Goal: Task Accomplishment & Management: Complete application form

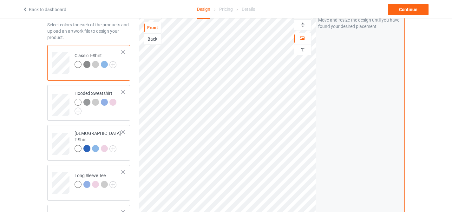
scroll to position [80, 0]
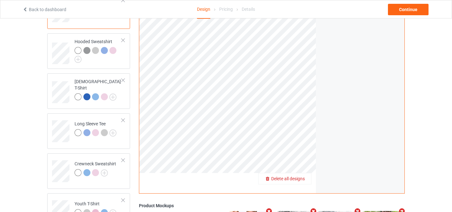
click at [300, 177] on span "Delete all designs" at bounding box center [288, 178] width 34 height 5
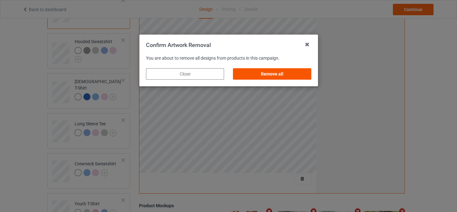
click at [264, 74] on div "Remove all" at bounding box center [272, 73] width 78 height 11
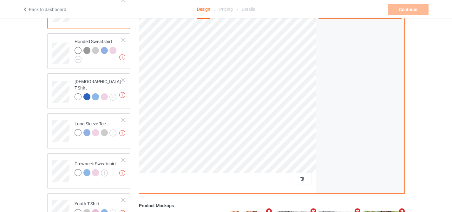
scroll to position [0, 0]
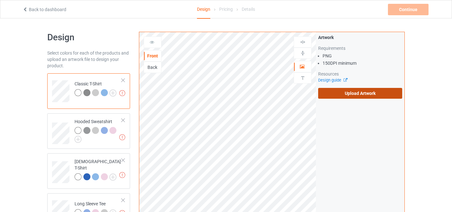
click at [354, 95] on label "Upload Artwork" at bounding box center [360, 93] width 84 height 11
click at [0, 0] on input "Upload Artwork" at bounding box center [0, 0] width 0 height 0
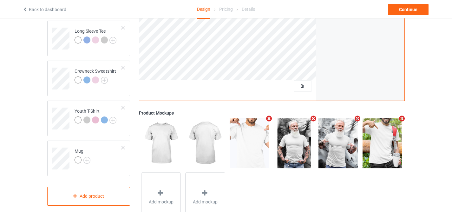
scroll to position [198, 0]
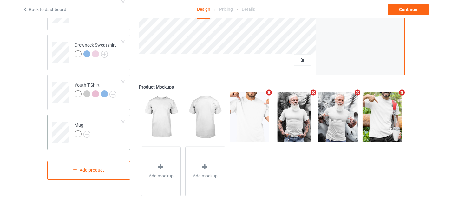
click at [75, 136] on div at bounding box center [77, 133] width 7 height 7
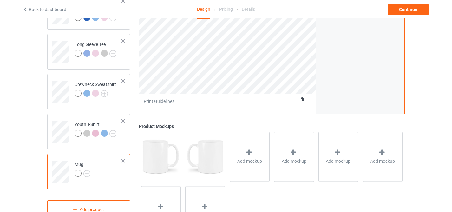
scroll to position [84, 0]
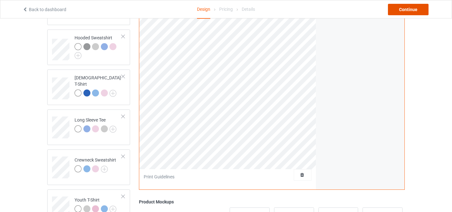
click at [398, 5] on div "Continue" at bounding box center [408, 9] width 41 height 11
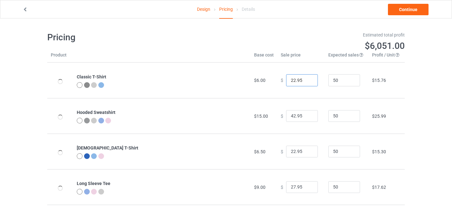
click at [292, 78] on input "22.95" at bounding box center [302, 80] width 32 height 12
type input "24.95"
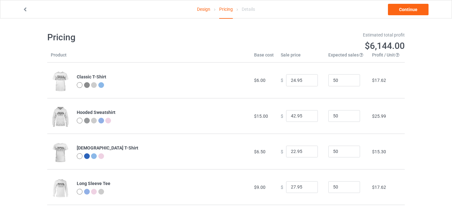
click at [256, 49] on h1 "$6,144.00" at bounding box center [317, 45] width 174 height 11
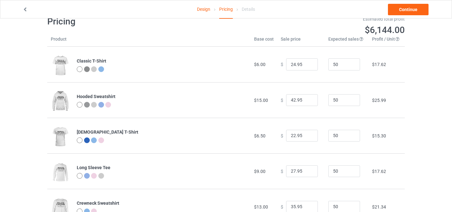
scroll to position [19, 0]
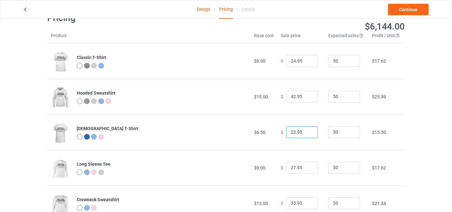
click at [292, 132] on input "22.95" at bounding box center [302, 132] width 32 height 12
type input "24.95"
click at [396, 123] on td "$17.16" at bounding box center [386, 132] width 36 height 36
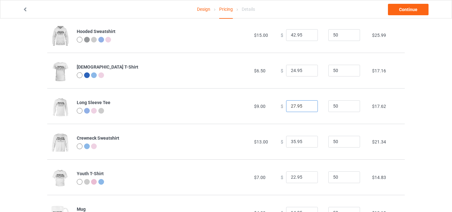
click at [292, 105] on input "27.95" at bounding box center [302, 106] width 32 height 12
type input "29.95"
click at [420, 122] on div "Design Pricing Details Continue Pricing Estimated total profit $6,330.00 Produc…" at bounding box center [226, 91] width 452 height 306
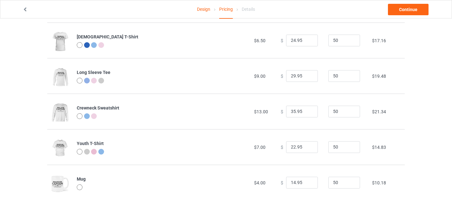
scroll to position [113, 0]
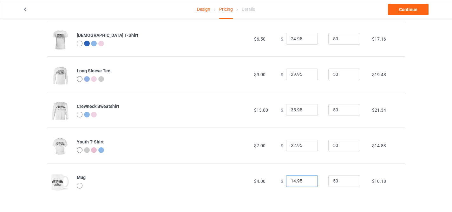
drag, startPoint x: 291, startPoint y: 178, endPoint x: 282, endPoint y: 178, distance: 9.8
click at [286, 178] on input "14.95" at bounding box center [302, 181] width 32 height 12
type input "22.95"
click at [291, 146] on input "22.95" at bounding box center [302, 145] width 32 height 12
type input "23.95"
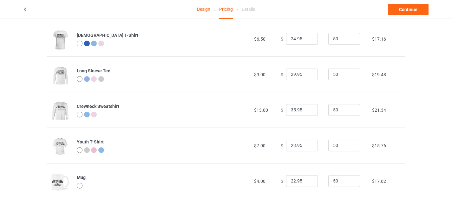
click at [389, 92] on td "$21.34" at bounding box center [386, 110] width 36 height 36
click at [411, 10] on link "Continue" at bounding box center [408, 9] width 41 height 11
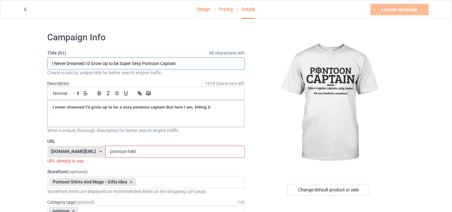
click at [177, 63] on input "I Never Dreamed I'd Grow Up to be Super Sexy Pontoon Captain" at bounding box center [145, 63] width 197 height 12
paste input "Pontoon Captain Definition Funny Pontoon Boat [MEDICAL_DATA] Gift"
type input "Pontoon Captain Definition Funny Pontoon Boat [MEDICAL_DATA] Gift"
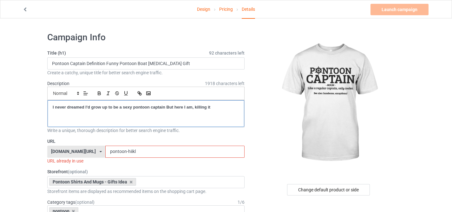
click at [160, 109] on strong "I never dreamed I'd grow up to be a sexy pontoon captain But here I am, killing…" at bounding box center [132, 107] width 158 height 5
click at [118, 152] on input "pontoon-hiikl" at bounding box center [174, 152] width 139 height 12
drag, startPoint x: 121, startPoint y: 151, endPoint x: 195, endPoint y: 154, distance: 73.9
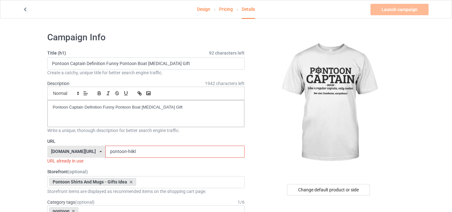
click at [191, 153] on input "pontoon-hiikl" at bounding box center [174, 152] width 139 height 12
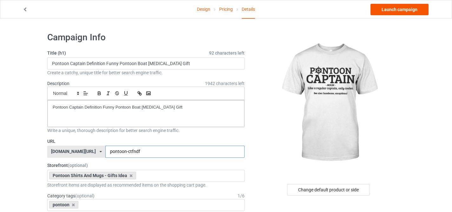
type input "pontoon-ctfndf"
click at [387, 10] on link "Launch campaign" at bounding box center [399, 9] width 58 height 11
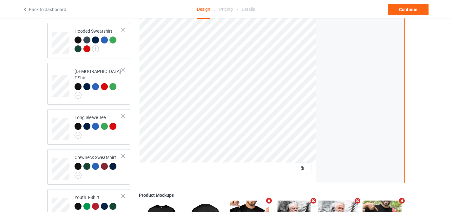
scroll to position [114, 0]
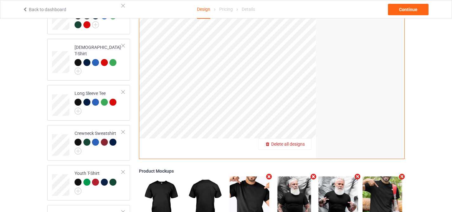
click at [299, 144] on span "Delete all designs" at bounding box center [288, 143] width 34 height 5
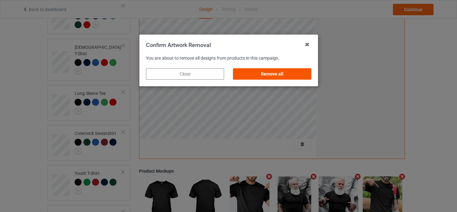
click at [255, 74] on div "Remove all" at bounding box center [272, 73] width 78 height 11
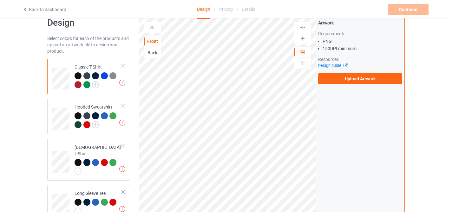
scroll to position [0, 0]
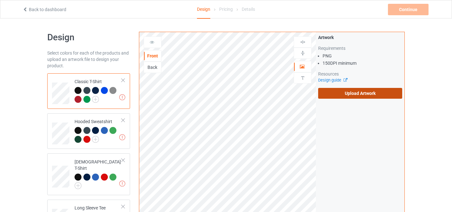
click at [333, 94] on label "Upload Artwork" at bounding box center [360, 93] width 84 height 11
click at [0, 0] on input "Upload Artwork" at bounding box center [0, 0] width 0 height 0
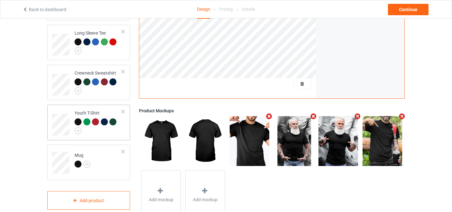
scroll to position [196, 0]
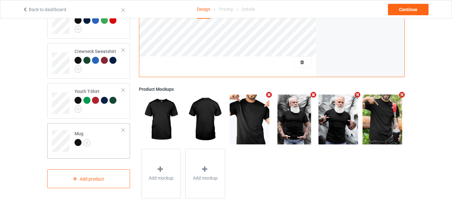
click at [76, 139] on div at bounding box center [77, 142] width 7 height 7
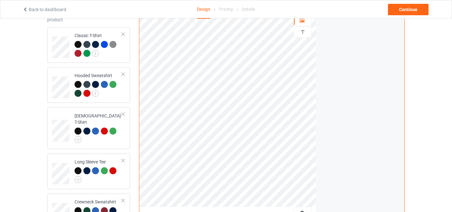
scroll to position [21, 0]
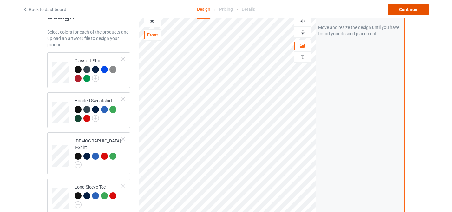
click at [404, 8] on div "Continue" at bounding box center [408, 9] width 41 height 11
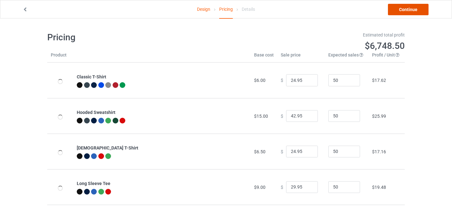
click at [404, 8] on link "Continue" at bounding box center [408, 9] width 41 height 11
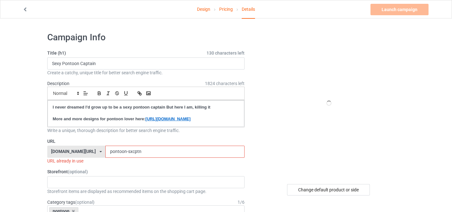
click at [225, 12] on link "Pricing" at bounding box center [226, 9] width 14 height 18
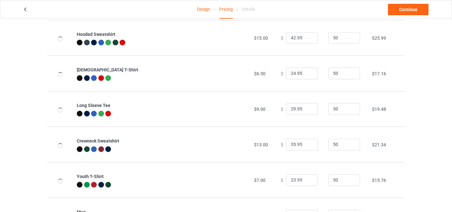
scroll to position [113, 0]
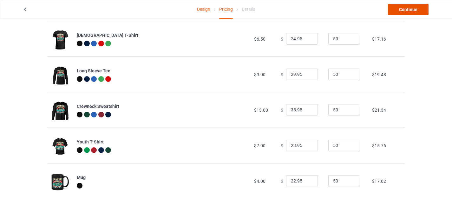
click at [402, 10] on link "Continue" at bounding box center [408, 9] width 41 height 11
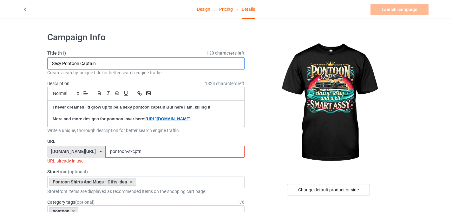
click at [137, 62] on input "Sexy Pontoon Captain" at bounding box center [145, 63] width 197 height 12
paste input "Pontoon Queen Women Pontoon Boat Captain Boating"
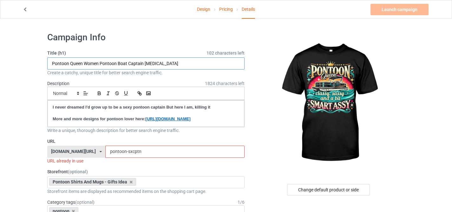
type input "Pontoon Queen Women Pontoon Boat Captain Boating"
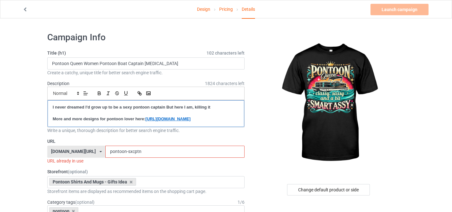
click at [119, 106] on strong "I never dreamed I'd grow up to be a sexy pontoon captain But here I am, killing…" at bounding box center [132, 107] width 158 height 5
click at [116, 105] on p "Pontoon Queen Women Pontoon Boat Captain Boating" at bounding box center [146, 107] width 186 height 6
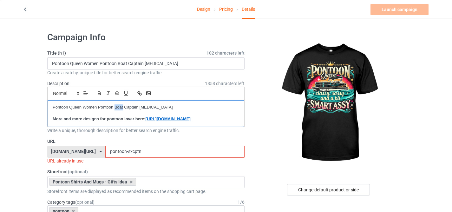
click at [116, 105] on p "Pontoon Queen Women Pontoon Boat Captain Boating" at bounding box center [146, 107] width 186 height 6
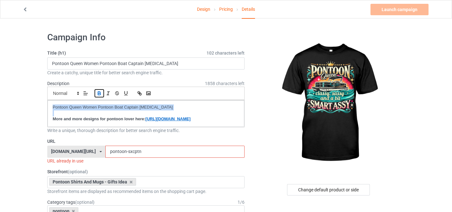
click at [100, 94] on icon "button" at bounding box center [99, 93] width 6 height 6
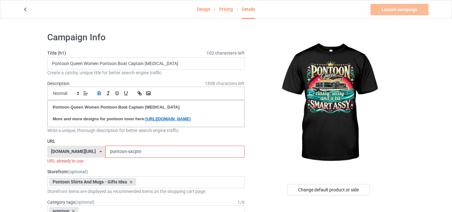
drag, startPoint x: 120, startPoint y: 158, endPoint x: 184, endPoint y: 159, distance: 64.0
click at [184, 158] on input "pontoon-sxcptn" at bounding box center [174, 152] width 139 height 12
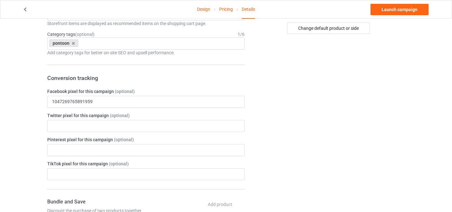
scroll to position [51, 0]
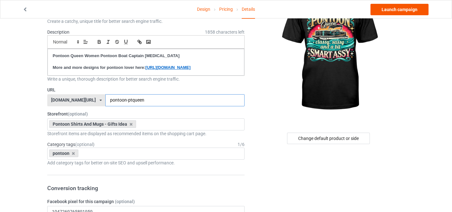
type input "pontoon-ptqueen"
click at [381, 8] on link "Launch campaign" at bounding box center [399, 9] width 58 height 11
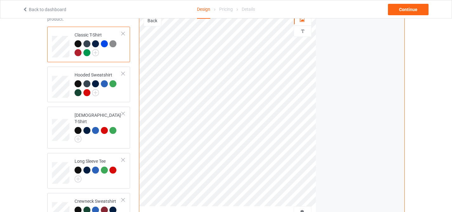
scroll to position [93, 0]
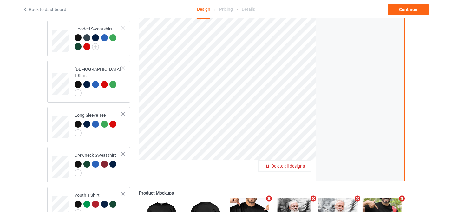
click at [303, 164] on span "Delete all designs" at bounding box center [288, 165] width 34 height 5
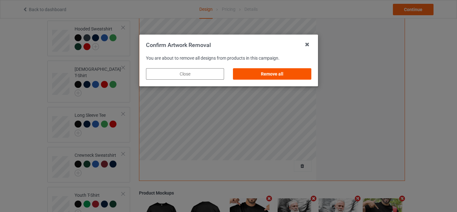
click at [278, 76] on div "Remove all" at bounding box center [272, 73] width 78 height 11
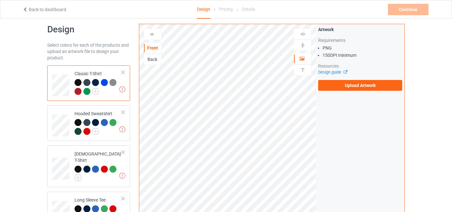
scroll to position [0, 0]
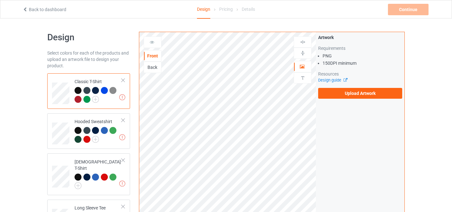
click at [340, 102] on div "Artwork Requirements PNG 150 DPI minimum Resources Design guide Upload Artwork" at bounding box center [360, 152] width 88 height 241
click at [339, 90] on label "Upload Artwork" at bounding box center [360, 93] width 84 height 11
click at [0, 0] on input "Upload Artwork" at bounding box center [0, 0] width 0 height 0
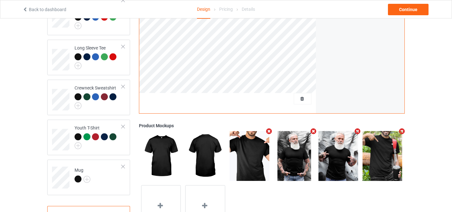
scroll to position [182, 0]
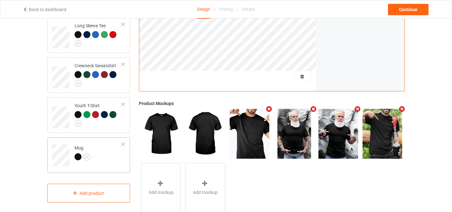
click at [76, 153] on div at bounding box center [77, 156] width 7 height 7
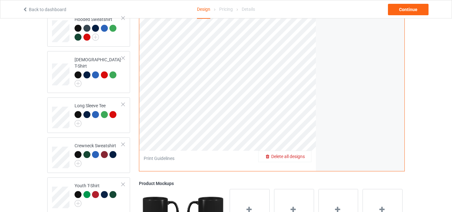
scroll to position [86, 0]
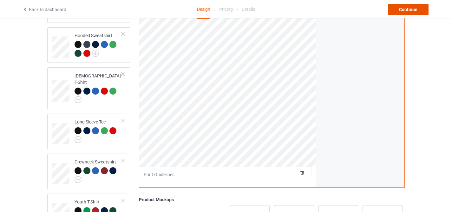
click at [405, 9] on div "Continue" at bounding box center [408, 9] width 41 height 11
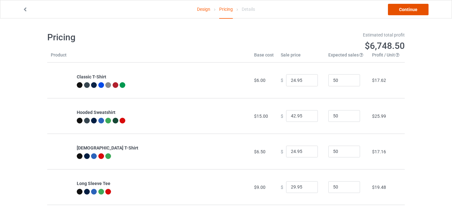
click at [402, 9] on link "Continue" at bounding box center [408, 9] width 41 height 11
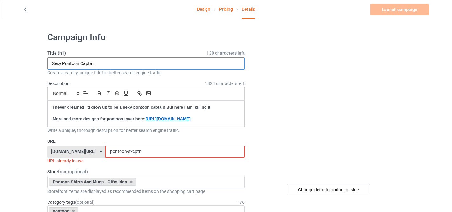
click at [147, 63] on input "Sexy Pontoon Captain" at bounding box center [145, 63] width 197 height 12
paste input "Motor Boat Captain Funny Pontoon [MEDICAL_DATA] Motor Boatin Lake"
type input "Motor Boat Captain Funny Pontoon [MEDICAL_DATA] Motor Boatin Lake"
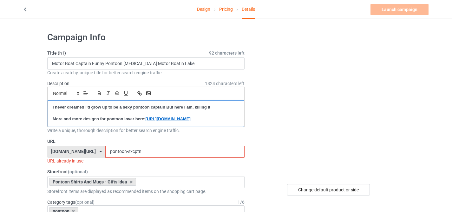
click at [126, 107] on strong "I never dreamed I'd grow up to be a sexy pontoon captain But here I am, killing…" at bounding box center [132, 107] width 158 height 5
click at [128, 108] on p "Motor Boat Captain Funny Pontoon [MEDICAL_DATA] Motor Boatin Lake" at bounding box center [146, 107] width 186 height 6
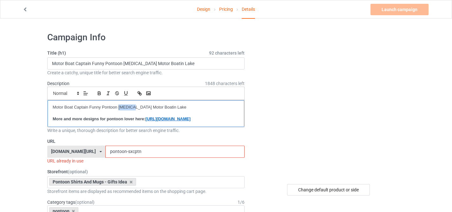
click at [128, 108] on p "Motor Boat Captain Funny Pontoon [MEDICAL_DATA] Motor Boatin Lake" at bounding box center [146, 107] width 186 height 6
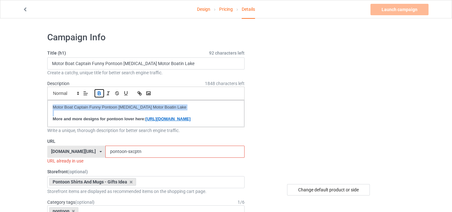
click at [97, 92] on icon "button" at bounding box center [99, 93] width 6 height 6
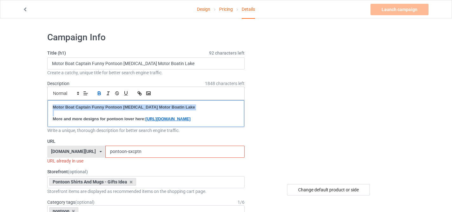
click at [165, 106] on strong "Motor Boat Captain Funny Pontoon [MEDICAL_DATA] Motor Boatin Lake" at bounding box center [124, 107] width 142 height 5
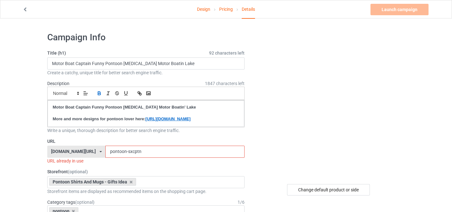
click at [120, 158] on input "pontoon-sxcptn" at bounding box center [174, 152] width 139 height 12
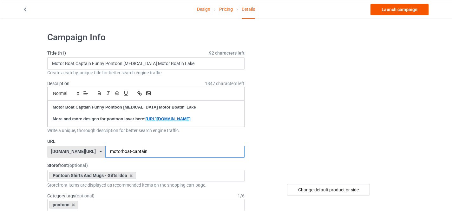
type input "motorboat-captain"
click at [397, 11] on link "Launch campaign" at bounding box center [399, 9] width 58 height 11
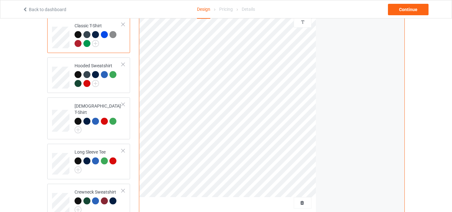
scroll to position [102, 0]
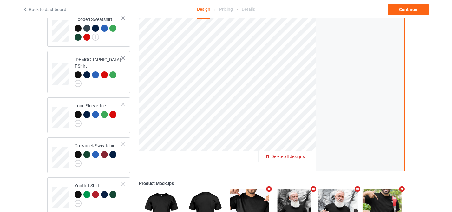
click at [302, 158] on span "Delete all designs" at bounding box center [288, 156] width 34 height 5
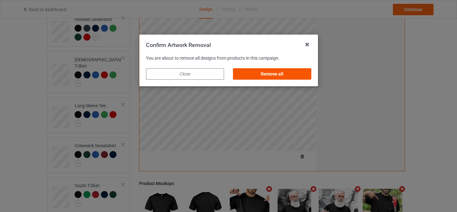
click at [282, 75] on div "Remove all" at bounding box center [272, 73] width 78 height 11
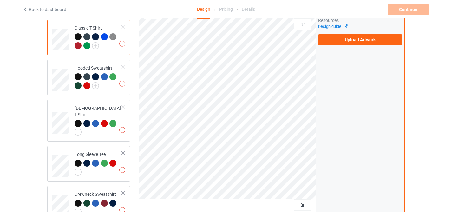
scroll to position [0, 0]
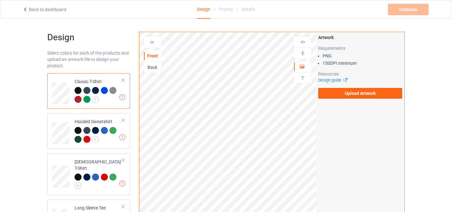
click at [347, 100] on div "Artwork Requirements PNG 150 DPI minimum Resources Design guide Upload Artwork" at bounding box center [360, 66] width 88 height 69
click at [344, 93] on label "Upload Artwork" at bounding box center [360, 93] width 84 height 11
click at [0, 0] on input "Upload Artwork" at bounding box center [0, 0] width 0 height 0
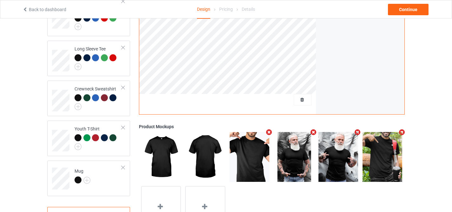
scroll to position [179, 0]
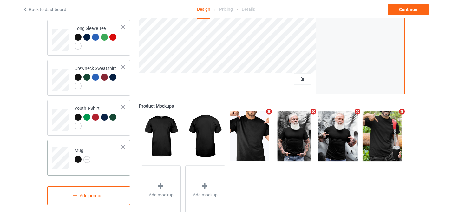
click at [78, 156] on div at bounding box center [77, 159] width 7 height 7
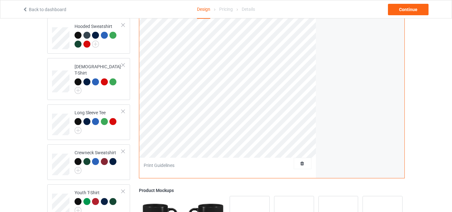
scroll to position [38, 0]
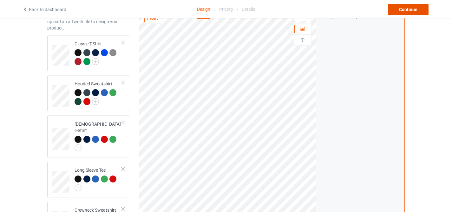
click at [404, 13] on div "Continue" at bounding box center [408, 9] width 41 height 11
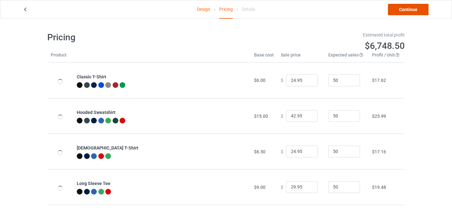
click at [404, 13] on link "Continue" at bounding box center [408, 9] width 41 height 11
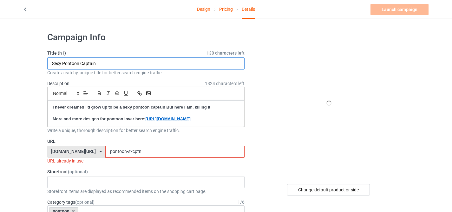
click at [149, 67] on input "Sexy Pontoon Captain" at bounding box center [145, 63] width 197 height 12
paste input "Pontoon Captain Definition Funny Pontoon Boat Boating Gifts"
type input "Pontoon Captain Definition Funny Pontoon Boat Boating Gifts"
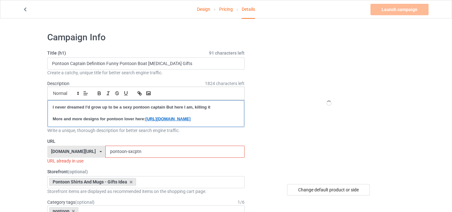
click at [128, 107] on strong "I never dreamed I'd grow up to be a sexy pontoon captain But here I am, killing…" at bounding box center [132, 107] width 158 height 5
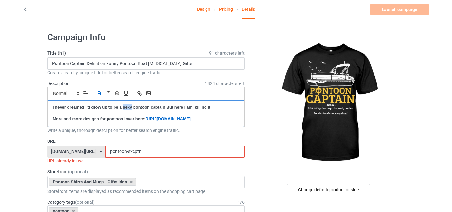
click at [128, 107] on strong "I never dreamed I'd grow up to be a sexy pontoon captain But here I am, killing…" at bounding box center [132, 107] width 158 height 5
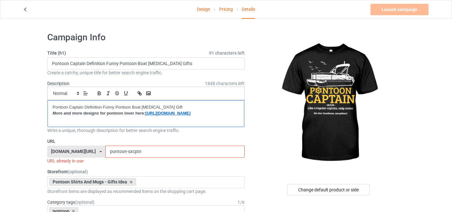
click at [134, 107] on p "Pontoon Captain Definition Funny Pontoon Boat Boating Gift" at bounding box center [146, 107] width 186 height 6
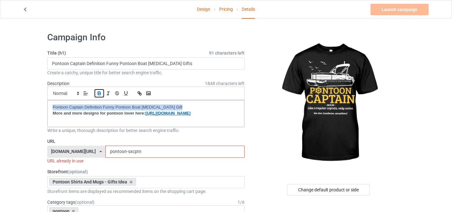
click at [100, 94] on icon "button" at bounding box center [99, 94] width 3 height 2
click at [181, 106] on p "Pontoon Captain Definition Funny Pontoon Boat Boating Gift" at bounding box center [146, 107] width 186 height 6
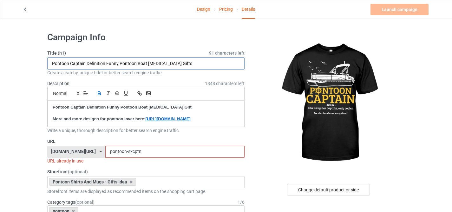
click at [181, 63] on input "Pontoon Captain Definition Funny Pontoon Boat Boating Gifts" at bounding box center [145, 63] width 197 height 12
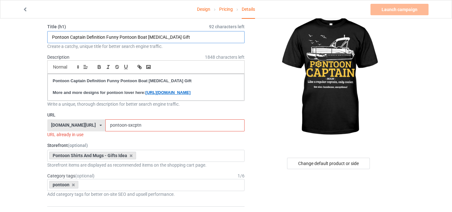
scroll to position [15, 0]
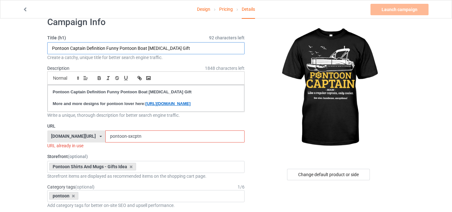
type input "Pontoon Captain Definition Funny Pontoon Boat Boating Gift"
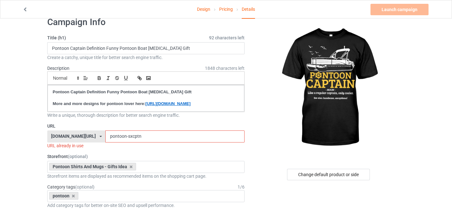
drag, startPoint x: 120, startPoint y: 141, endPoint x: 204, endPoint y: 146, distance: 85.1
click at [204, 142] on input "pontoon-sxcptn" at bounding box center [174, 136] width 139 height 12
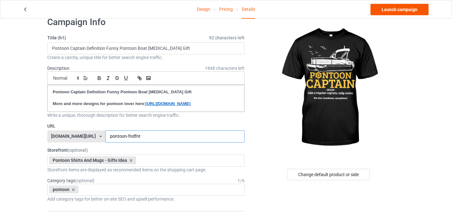
type input "pontoon-fndfnt"
click at [392, 12] on link "Launch campaign" at bounding box center [399, 9] width 58 height 11
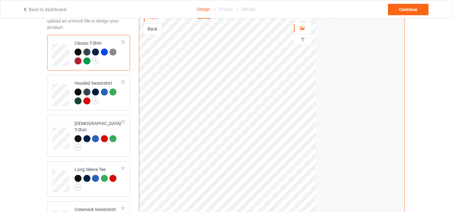
scroll to position [119, 0]
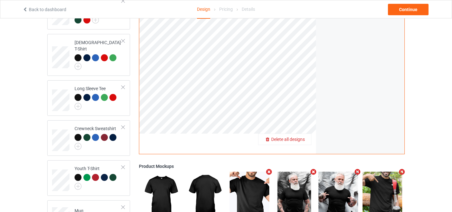
click at [294, 141] on span "Delete all designs" at bounding box center [288, 139] width 34 height 5
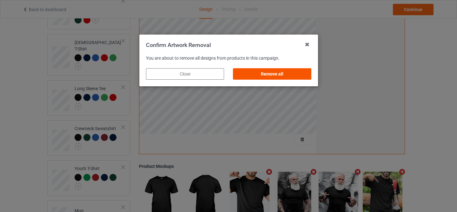
click at [273, 78] on div "Remove all" at bounding box center [272, 73] width 78 height 11
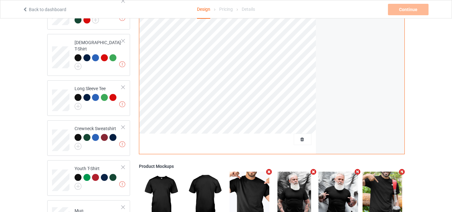
scroll to position [0, 0]
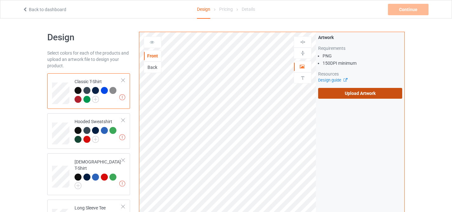
click at [337, 96] on label "Upload Artwork" at bounding box center [360, 93] width 84 height 11
click at [0, 0] on input "Upload Artwork" at bounding box center [0, 0] width 0 height 0
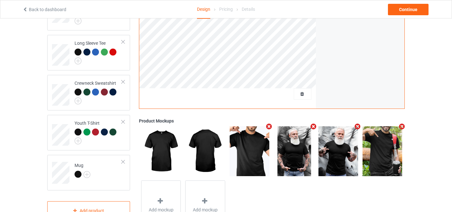
scroll to position [198, 0]
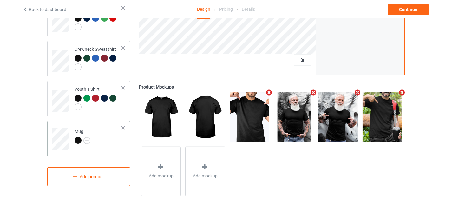
click at [77, 130] on div "Mug" at bounding box center [82, 135] width 16 height 15
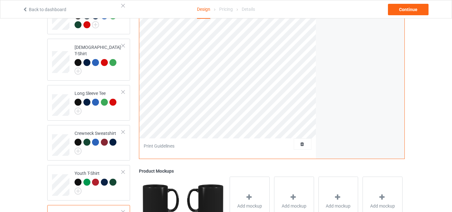
scroll to position [86, 0]
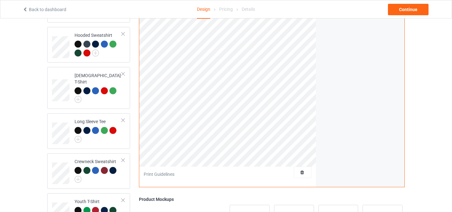
click at [399, 15] on div "Back to dashboard Design Pricing Details Continue" at bounding box center [226, 9] width 416 height 18
click at [399, 9] on div "Continue" at bounding box center [408, 9] width 41 height 11
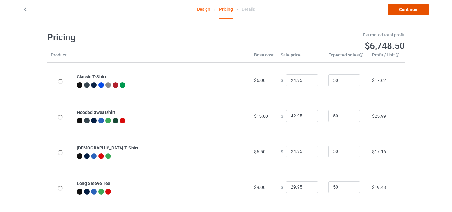
click at [399, 9] on link "Continue" at bounding box center [408, 9] width 41 height 11
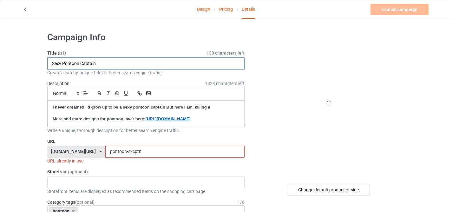
click at [146, 63] on input "Sexy Pontoon Captain" at bounding box center [145, 63] width 197 height 12
click at [121, 65] on input "Sexy Pontoon Captain" at bounding box center [145, 63] width 197 height 12
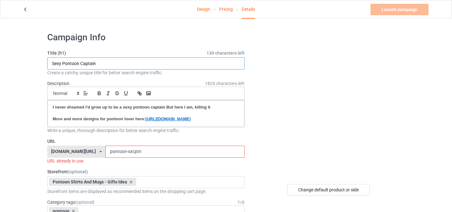
paste input "Funny shirt for pontoon captain ❤ Order here:"
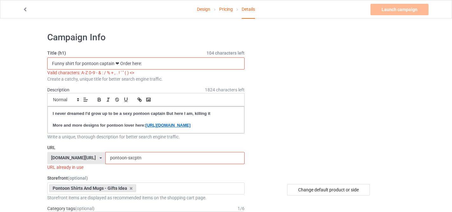
click at [134, 61] on input "Funny shirt for pontoon captain ❤ Order here:" at bounding box center [145, 63] width 197 height 12
paste input "I Hate Pulling Out Vintage Boating Trailer Boat Captain"
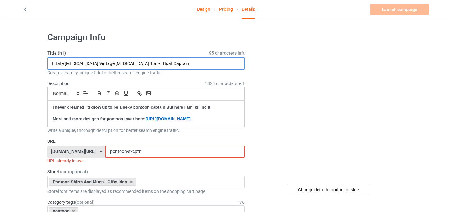
type input "I Hate Pulling Out Vintage Boating Trailer Boat Captain"
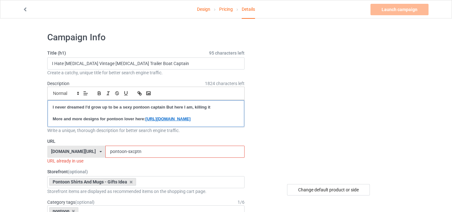
click at [124, 107] on strong "I never dreamed I'd grow up to be a sexy pontoon captain But here I am, killing…" at bounding box center [132, 107] width 158 height 5
click at [120, 107] on p "I Hate Pulling Out Vintage Boating Trailer Boat Captain" at bounding box center [146, 107] width 186 height 6
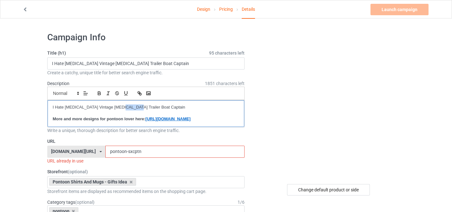
click at [120, 107] on p "I Hate Pulling Out Vintage Boating Trailer Boat Captain" at bounding box center [146, 107] width 186 height 6
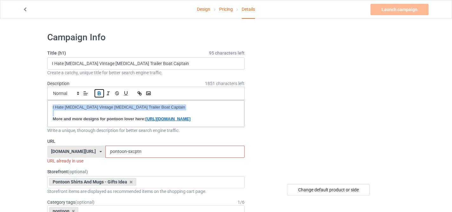
click at [97, 92] on icon "button" at bounding box center [99, 93] width 6 height 6
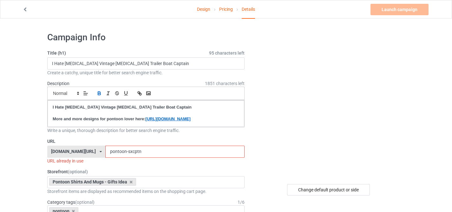
drag, startPoint x: 120, startPoint y: 157, endPoint x: 209, endPoint y: 162, distance: 88.6
click at [209, 158] on input "pontoon-sxcptn" at bounding box center [174, 152] width 139 height 12
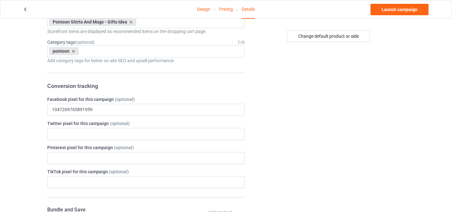
scroll to position [130, 0]
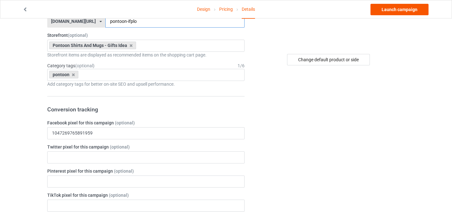
type input "pontoon-ifplo"
click at [400, 8] on link "Launch campaign" at bounding box center [399, 9] width 58 height 11
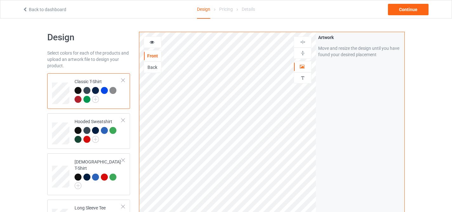
scroll to position [81, 0]
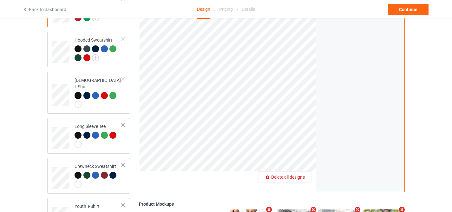
click at [303, 175] on span "Delete all designs" at bounding box center [288, 176] width 34 height 5
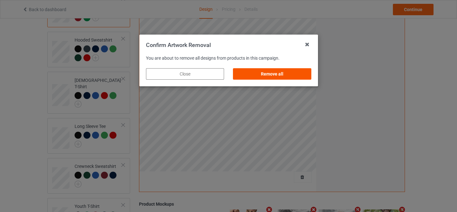
click at [276, 75] on div "Remove all" at bounding box center [272, 73] width 78 height 11
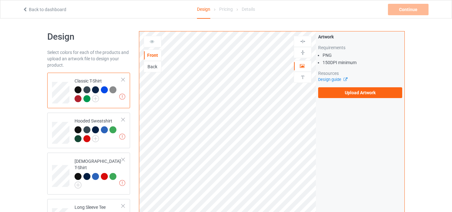
scroll to position [0, 0]
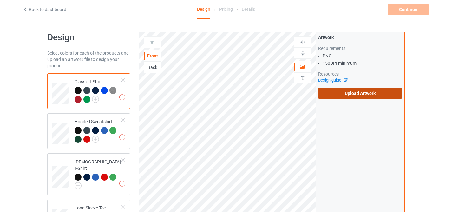
click at [349, 93] on label "Upload Artwork" at bounding box center [360, 93] width 84 height 11
click at [0, 0] on input "Upload Artwork" at bounding box center [0, 0] width 0 height 0
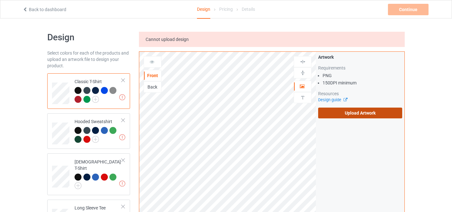
click at [339, 114] on label "Upload Artwork" at bounding box center [360, 112] width 84 height 11
click at [0, 0] on input "Upload Artwork" at bounding box center [0, 0] width 0 height 0
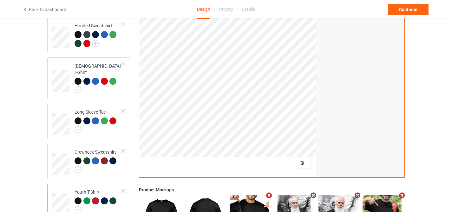
scroll to position [149, 0]
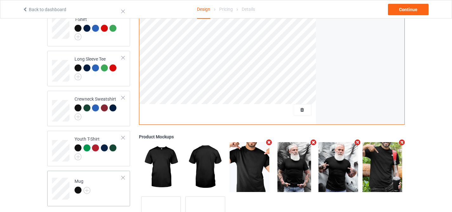
click at [76, 186] on div at bounding box center [77, 189] width 7 height 7
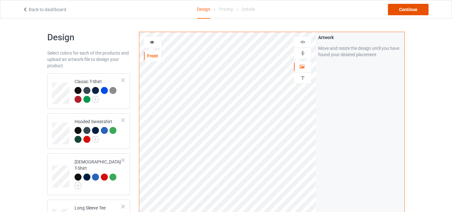
click at [397, 10] on div "Continue" at bounding box center [408, 9] width 41 height 11
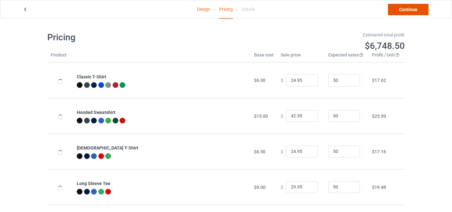
click at [397, 10] on link "Continue" at bounding box center [408, 9] width 41 height 11
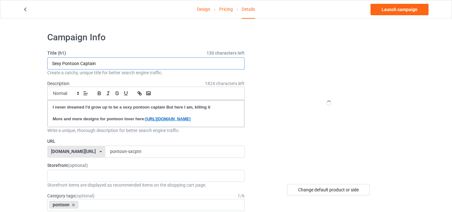
click at [171, 67] on input "Sexy Pontoon Captain" at bounding box center [145, 63] width 197 height 12
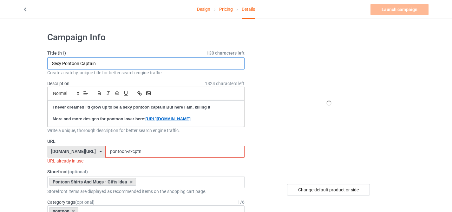
click at [171, 67] on input "Sexy Pontoon Captain" at bounding box center [145, 63] width 197 height 12
paste input "Pontoon Captain Definition Funny Pontoon Boat Gift"
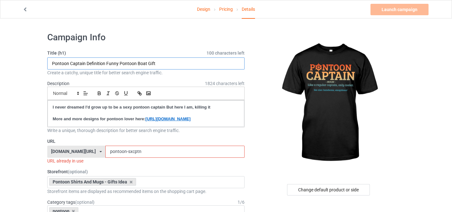
type input "Pontoon Captain Definition Funny Pontoon Boat Gift"
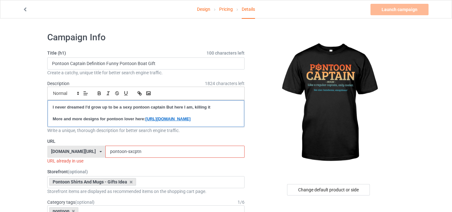
click at [129, 110] on p at bounding box center [146, 113] width 186 height 6
click at [128, 108] on strong "I never dreamed I'd grow up to be a sexy pontoon captain But here I am, killing…" at bounding box center [132, 107] width 158 height 5
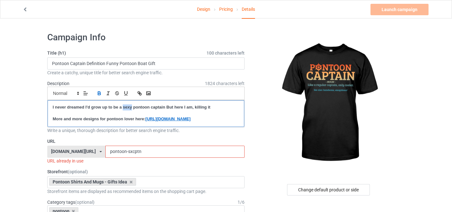
click at [128, 108] on strong "I never dreamed I'd grow up to be a sexy pontoon captain But here I am, killing…" at bounding box center [132, 107] width 158 height 5
click at [128, 107] on p "Pontoon Captain Definition Funny Pontoon Boat Gift" at bounding box center [146, 107] width 186 height 6
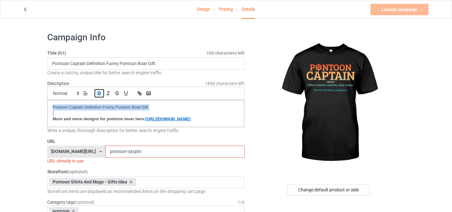
click at [100, 94] on icon "button" at bounding box center [99, 93] width 6 height 6
drag, startPoint x: 120, startPoint y: 155, endPoint x: 170, endPoint y: 159, distance: 49.9
click at [170, 158] on input "pontoon-sxcptn" at bounding box center [174, 152] width 139 height 12
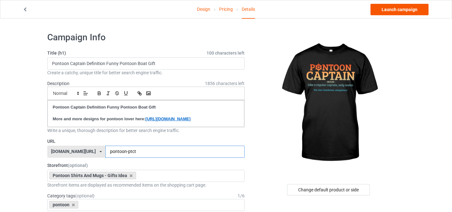
type input "pontoon-ptct"
click at [386, 15] on link "Launch campaign" at bounding box center [399, 9] width 58 height 11
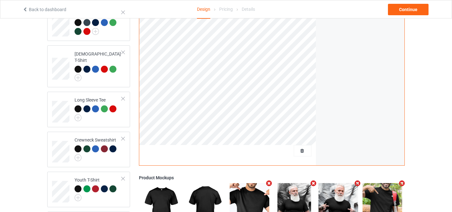
scroll to position [120, 0]
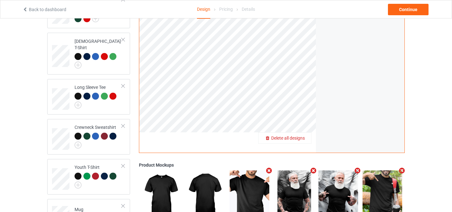
click at [301, 138] on span "Delete all designs" at bounding box center [288, 137] width 34 height 5
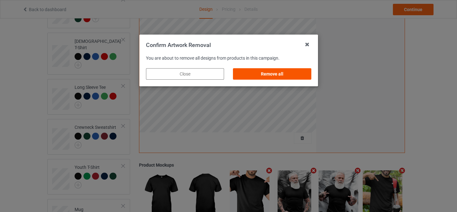
click at [275, 78] on div "Remove all" at bounding box center [272, 73] width 78 height 11
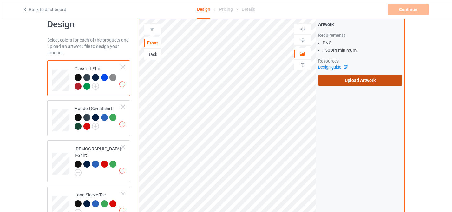
scroll to position [5, 0]
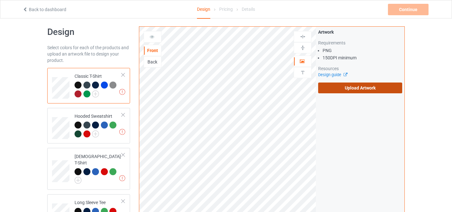
click at [360, 90] on label "Upload Artwork" at bounding box center [360, 87] width 84 height 11
click at [0, 0] on input "Upload Artwork" at bounding box center [0, 0] width 0 height 0
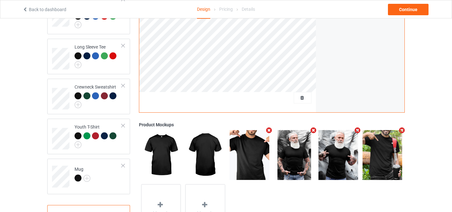
scroll to position [178, 0]
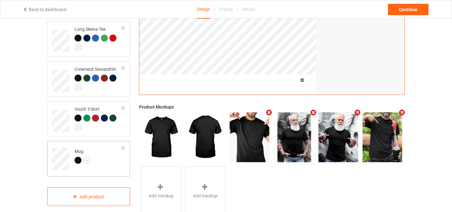
click at [78, 157] on div at bounding box center [77, 160] width 7 height 7
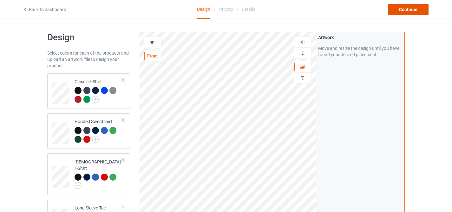
click at [393, 11] on div "Continue" at bounding box center [408, 9] width 41 height 11
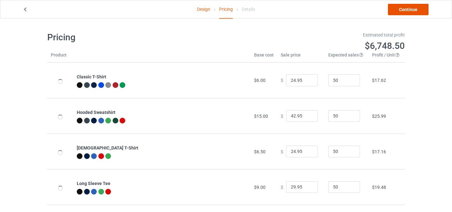
click at [398, 11] on link "Continue" at bounding box center [408, 9] width 41 height 11
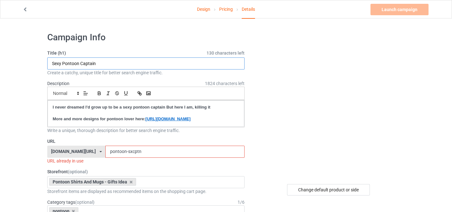
click at [122, 61] on input "Sexy Pontoon Captain" at bounding box center [145, 63] width 197 height 12
paste input "Boat"
type input "Boat Captain"
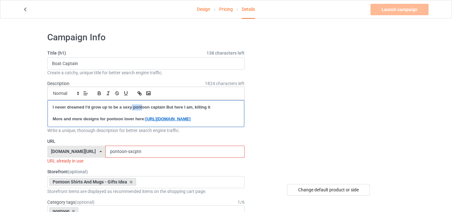
drag, startPoint x: 132, startPoint y: 106, endPoint x: 143, endPoint y: 106, distance: 10.5
click at [143, 106] on strong "I never dreamed I'd grow up to be a sexy pontoon captain But here I am, killing…" at bounding box center [132, 107] width 158 height 5
drag, startPoint x: 133, startPoint y: 107, endPoint x: 149, endPoint y: 107, distance: 15.9
click at [149, 107] on strong "I never dreamed I'd grow up to be a sexy pontoon captain But here I am, killing…" at bounding box center [132, 107] width 158 height 5
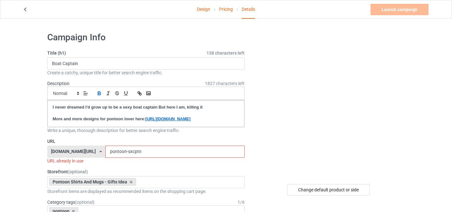
click at [113, 158] on input "pontoon-sxcptn" at bounding box center [174, 152] width 139 height 12
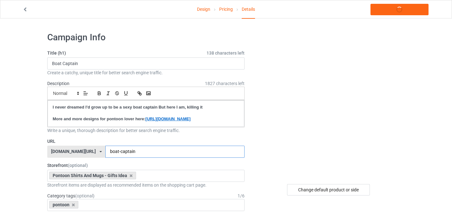
type input "boat-captain"
click at [395, 11] on link "Launch campaign" at bounding box center [399, 9] width 58 height 11
